Goal: Book appointment/travel/reservation

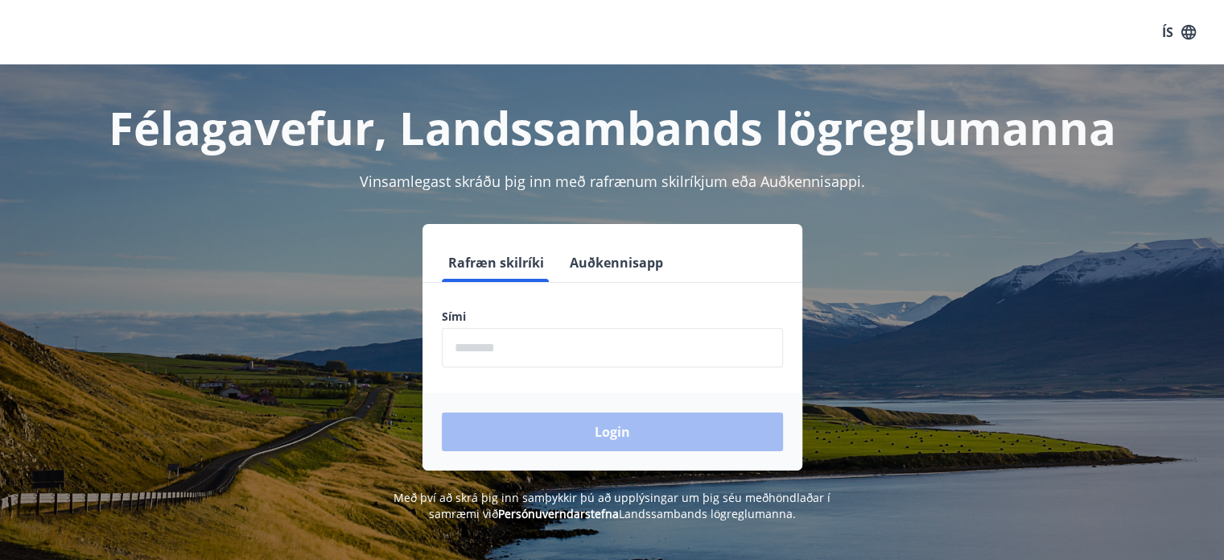
click at [488, 347] on input "phone" at bounding box center [612, 347] width 341 height 39
type input "********"
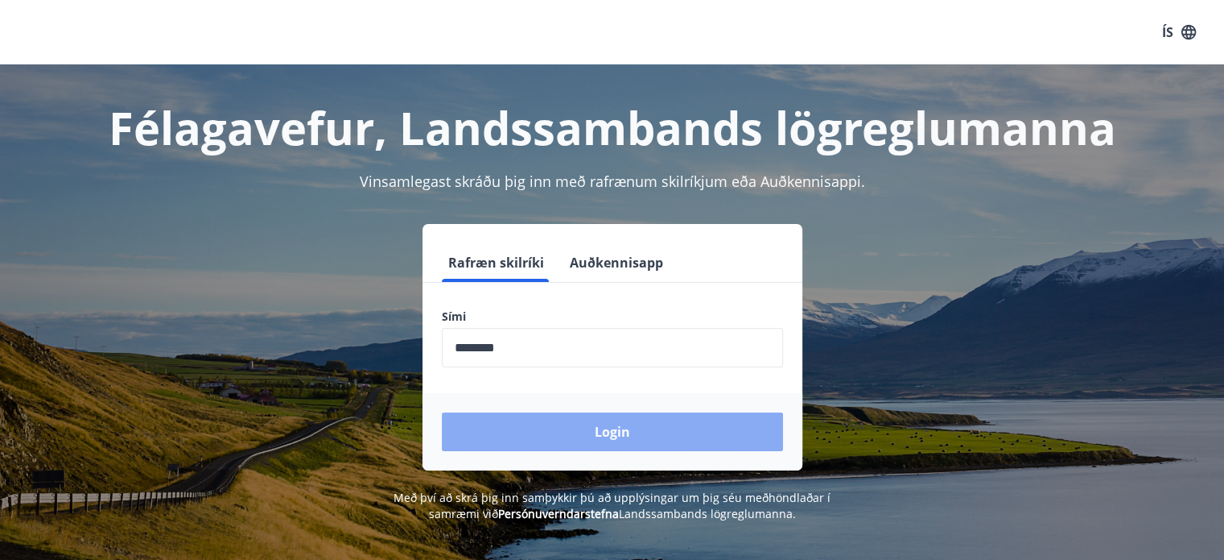
click at [560, 437] on button "Login" at bounding box center [612, 431] width 341 height 39
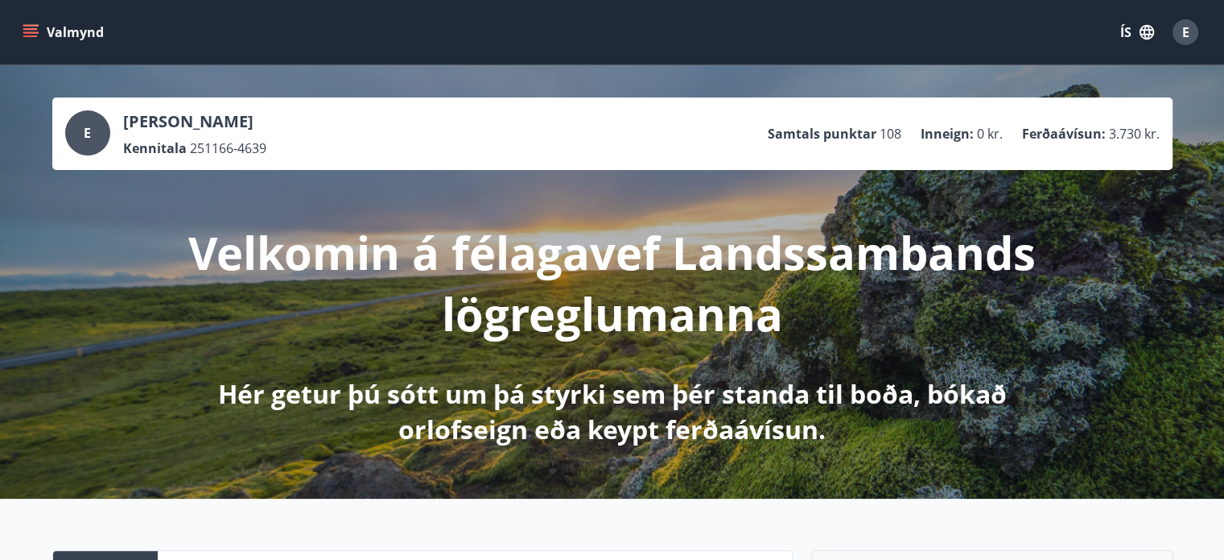
click at [40, 42] on button "Valmynd" at bounding box center [64, 32] width 91 height 29
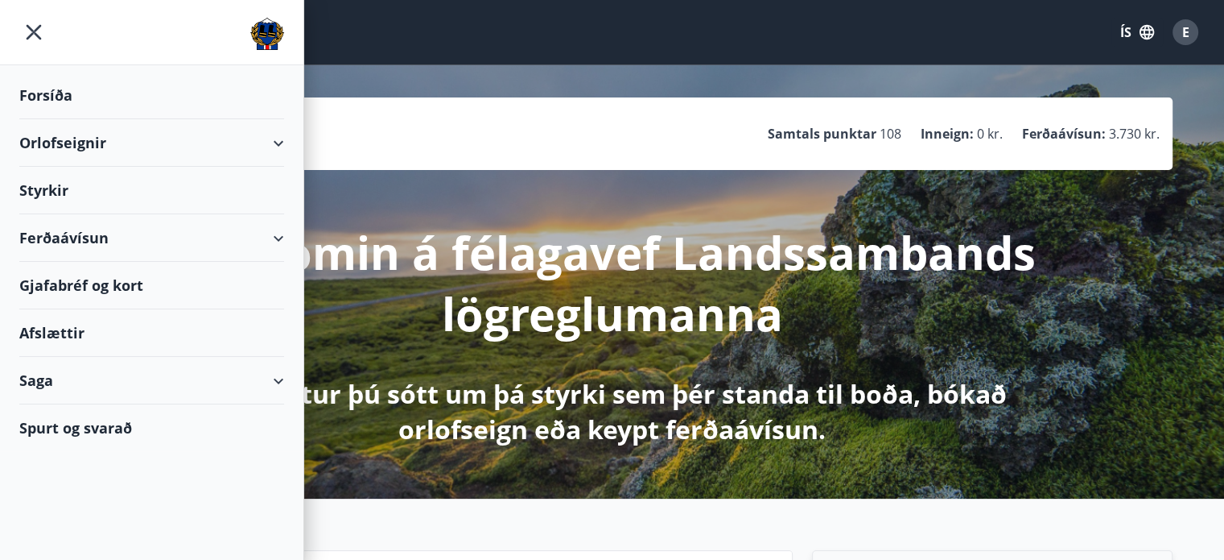
click at [69, 155] on div "Orlofseignir" at bounding box center [151, 142] width 265 height 47
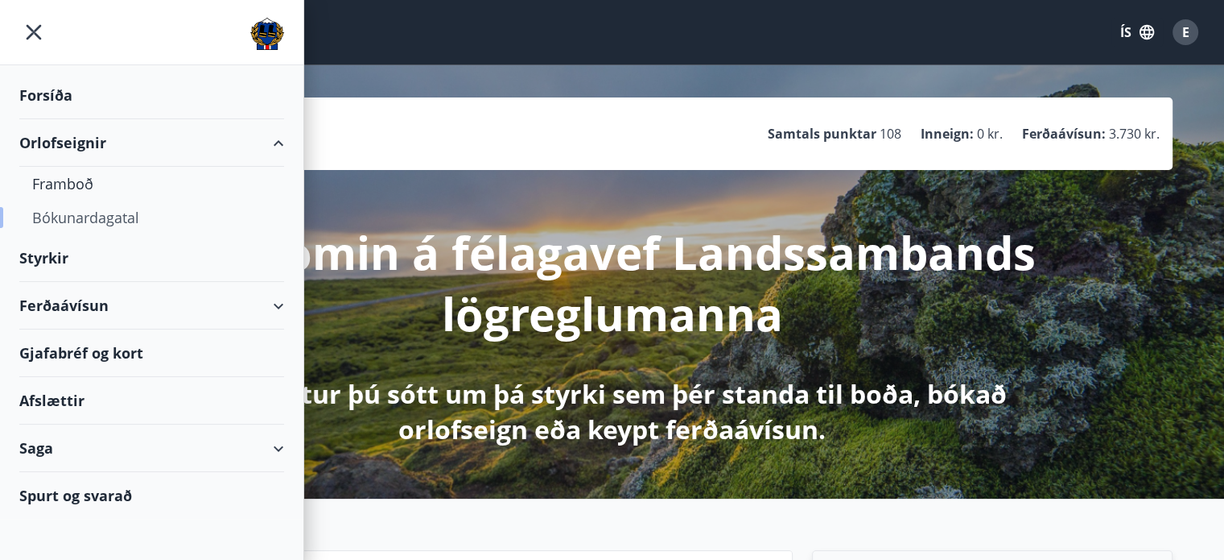
click at [79, 231] on div "Bókunardagatal" at bounding box center [151, 217] width 239 height 34
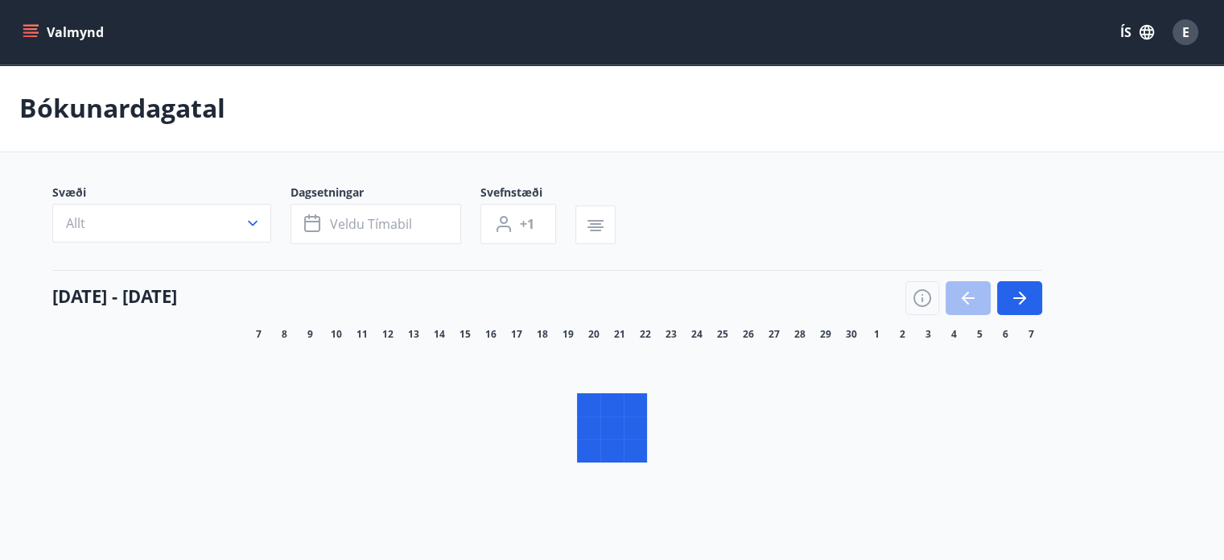
click at [79, 231] on span "Allt" at bounding box center [75, 223] width 19 height 18
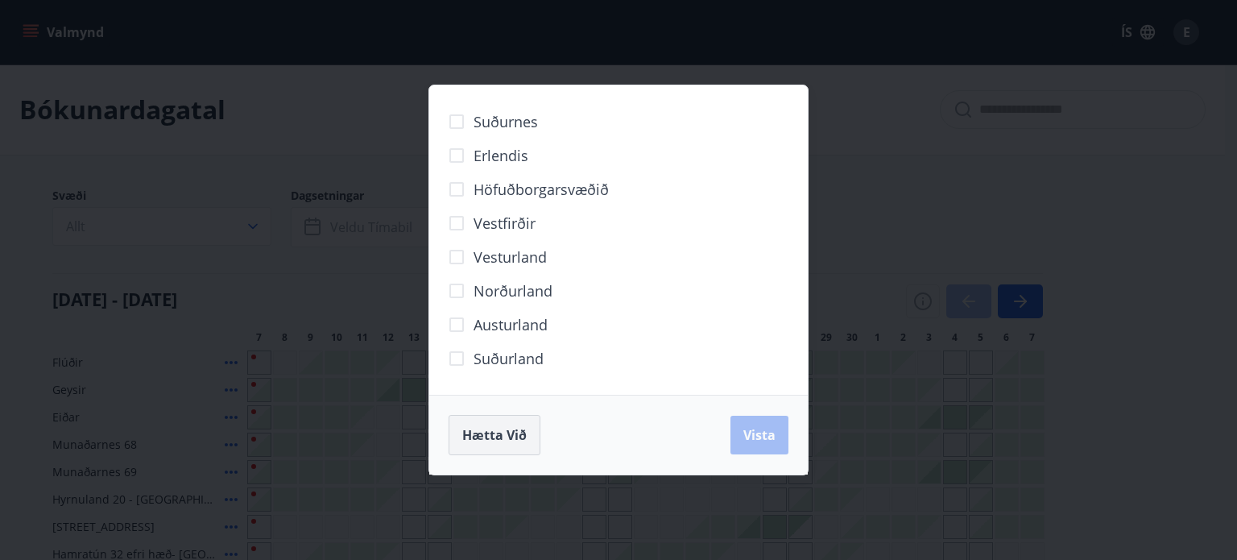
click at [493, 451] on button "Hætta við" at bounding box center [494, 435] width 92 height 40
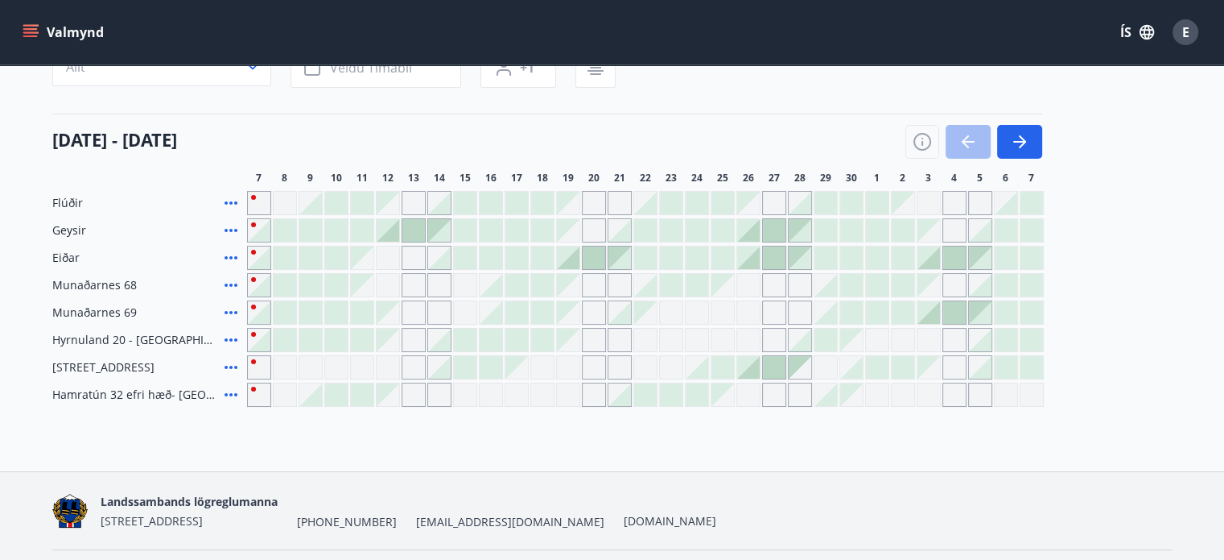
scroll to position [161, 0]
click at [1010, 144] on icon "button" at bounding box center [1019, 139] width 19 height 19
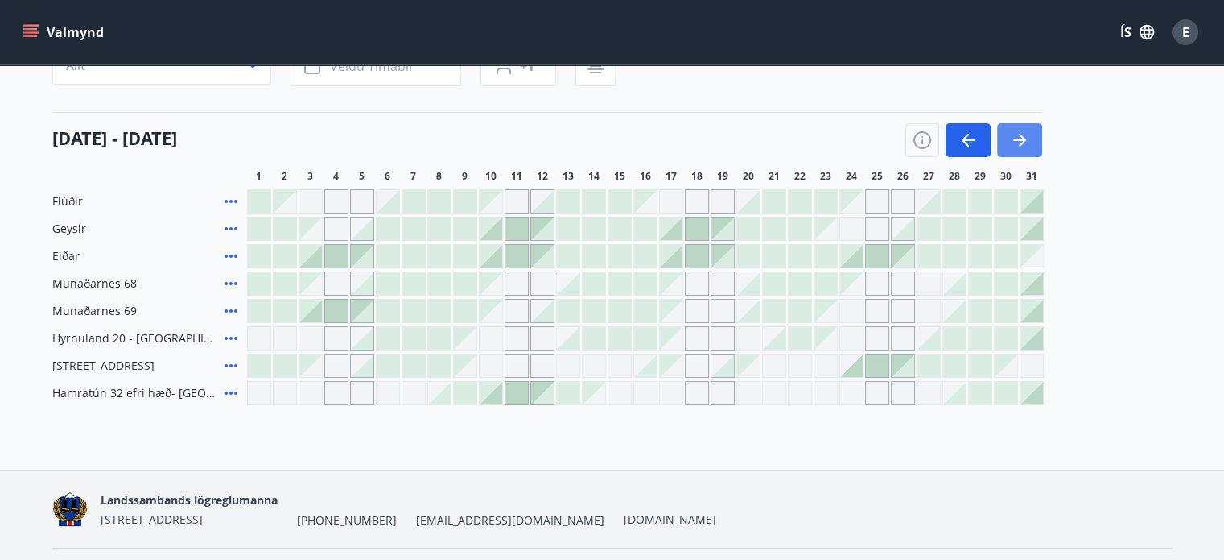
click at [1024, 138] on icon "button" at bounding box center [1022, 140] width 7 height 13
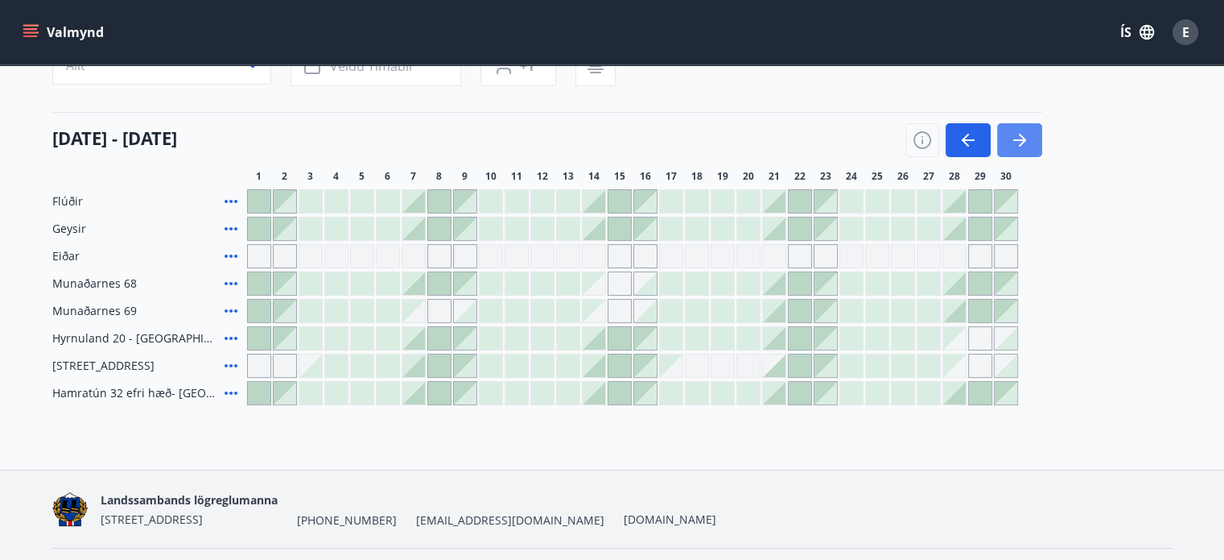
click at [1024, 138] on icon "button" at bounding box center [1022, 140] width 7 height 13
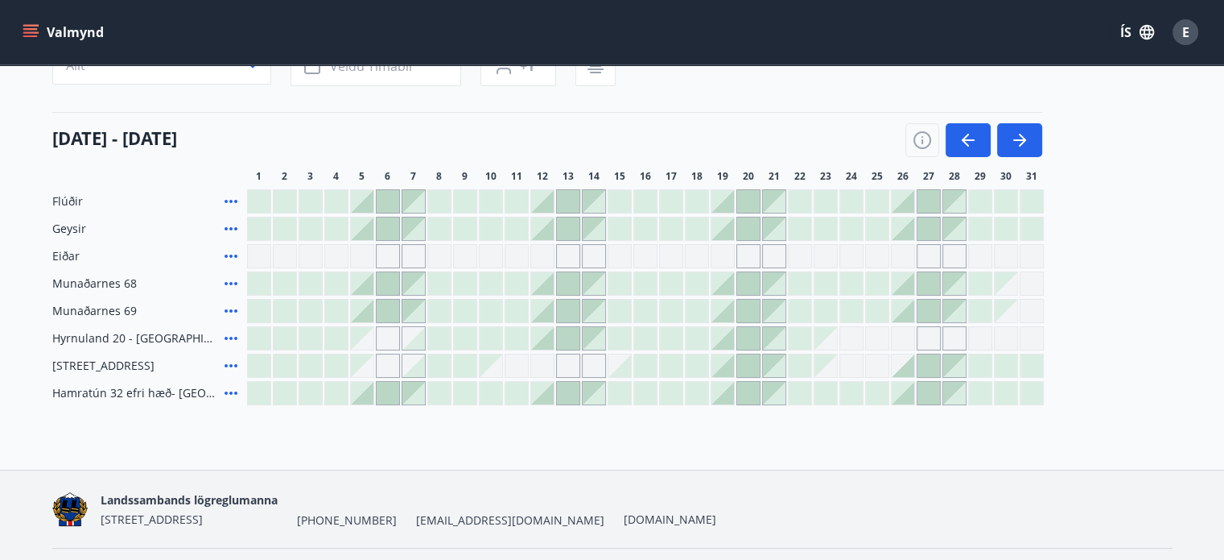
scroll to position [173, 0]
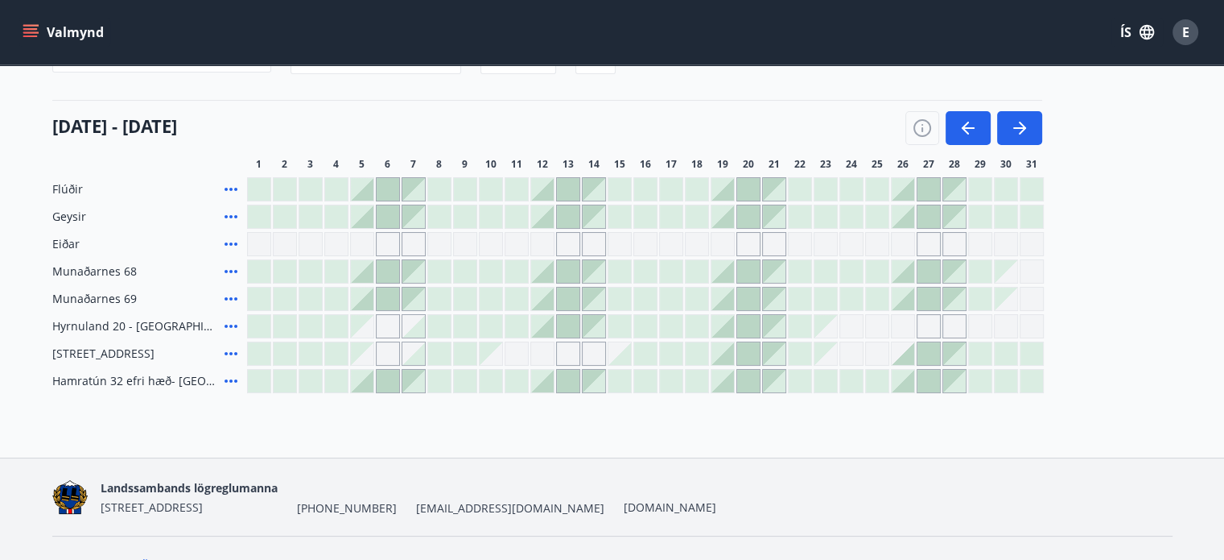
click at [804, 432] on div "Bókunardagatal Svæði Allt Dagsetningar Veldu tímabil Svefnstæði +1 [DATE] - [DA…" at bounding box center [612, 174] width 1224 height 566
